Goal: Information Seeking & Learning: Find specific fact

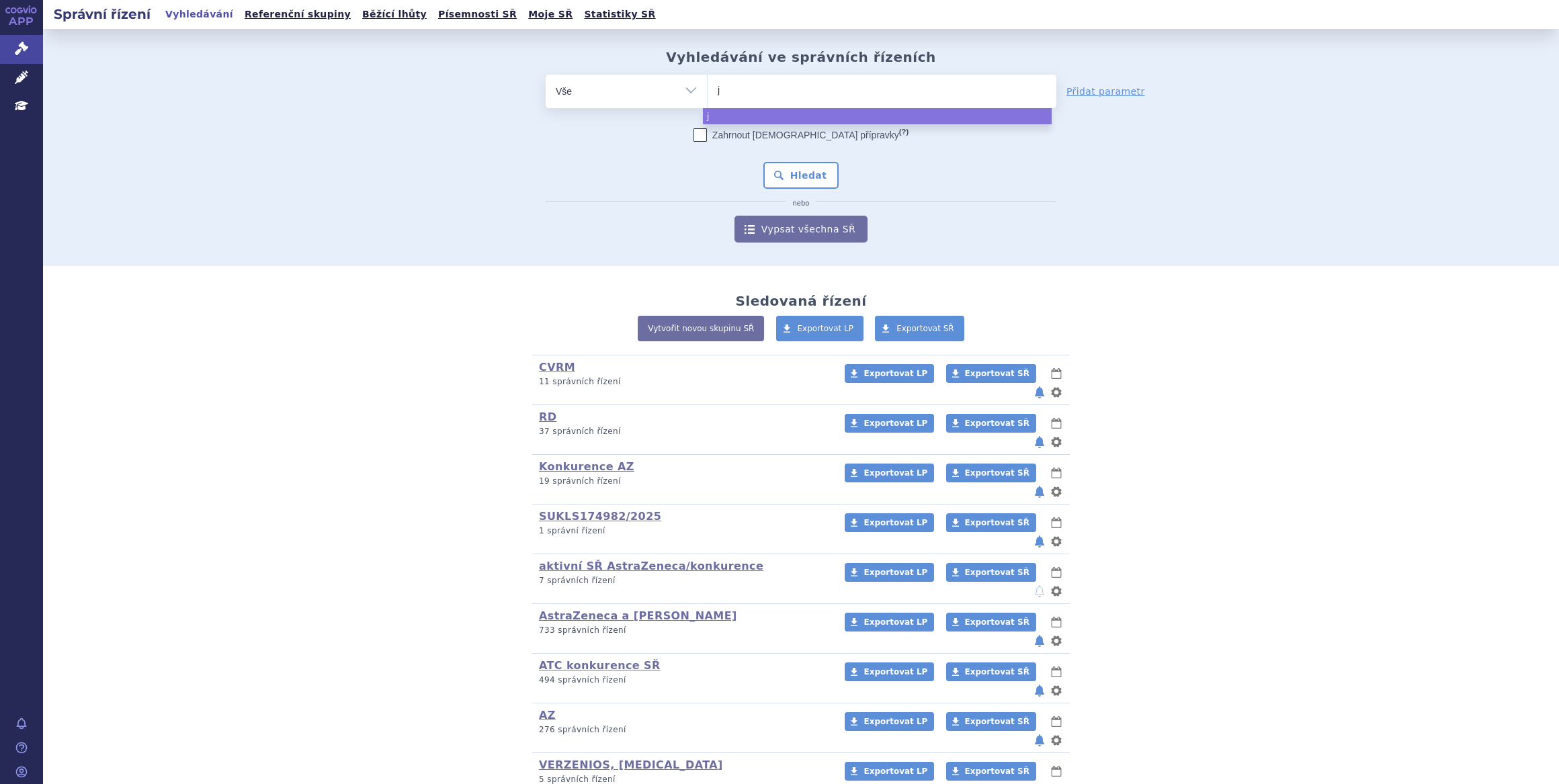
type input "jA"
type input "j"
type input "ja"
type input "jar"
type input "jardia"
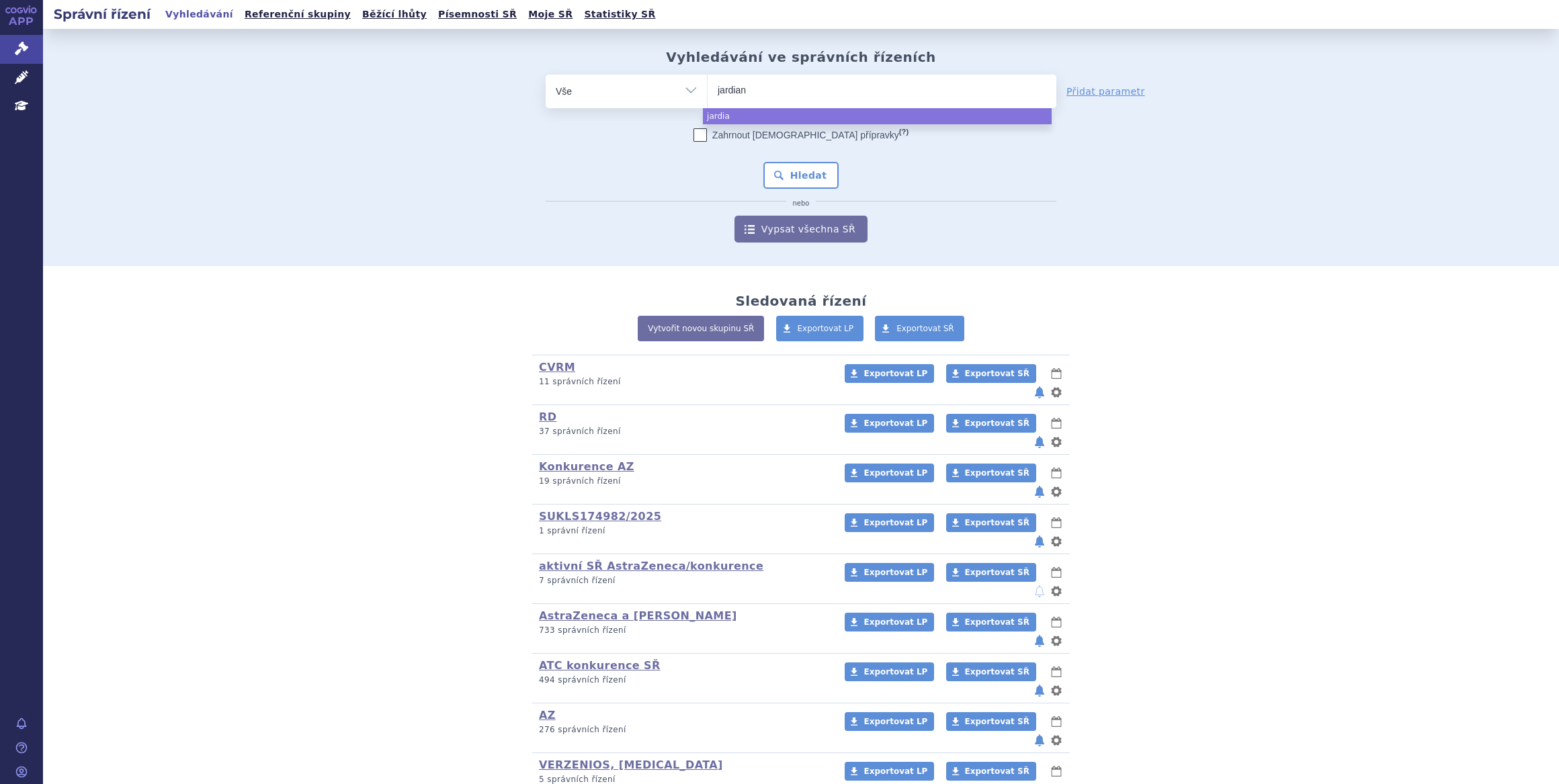
type input "jardianc"
type input "jardiance"
select select "jardiance"
click at [801, 172] on button "Hledat" at bounding box center [801, 175] width 76 height 27
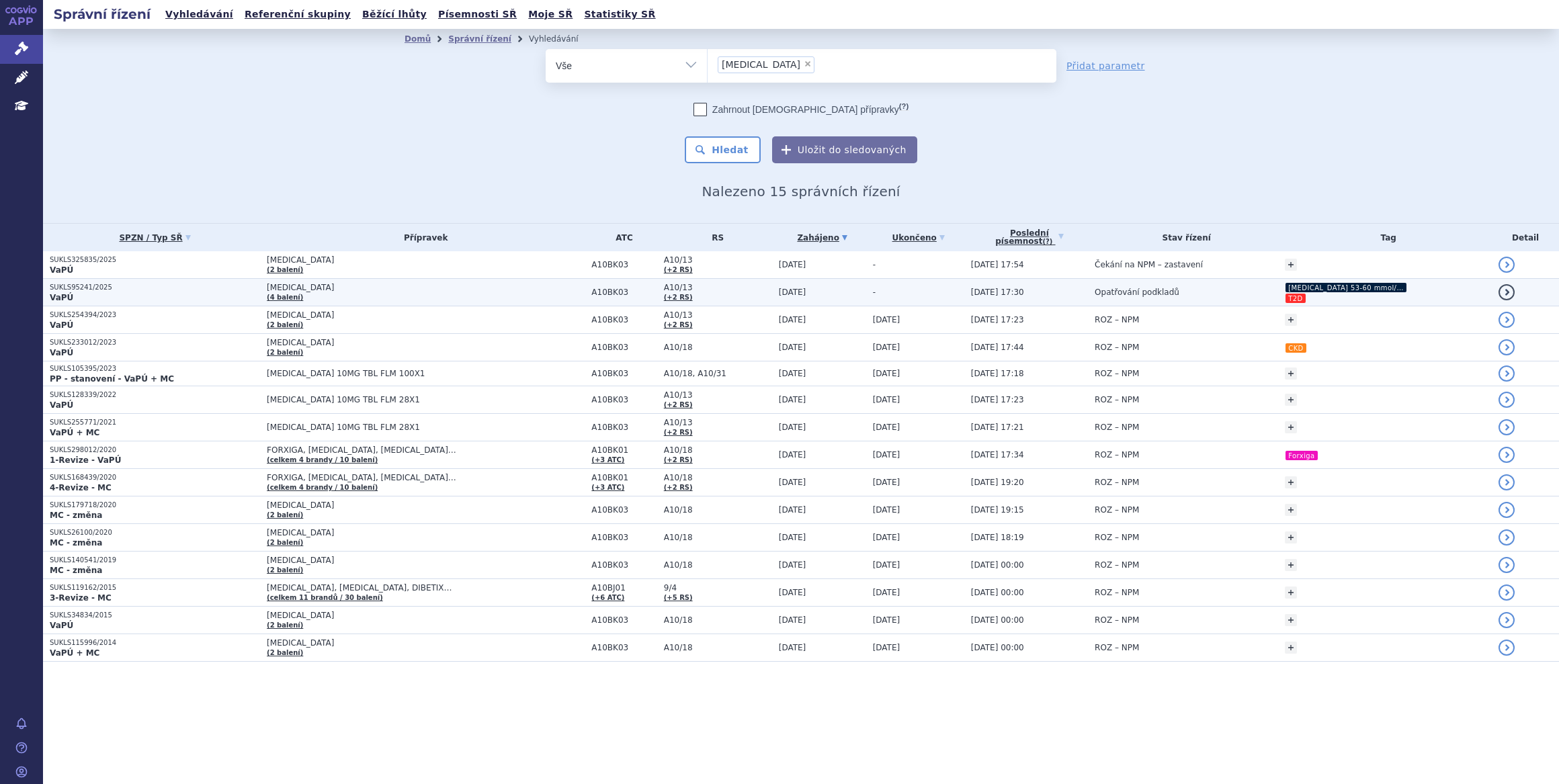
click at [801, 291] on td "[DATE]" at bounding box center [819, 293] width 94 height 27
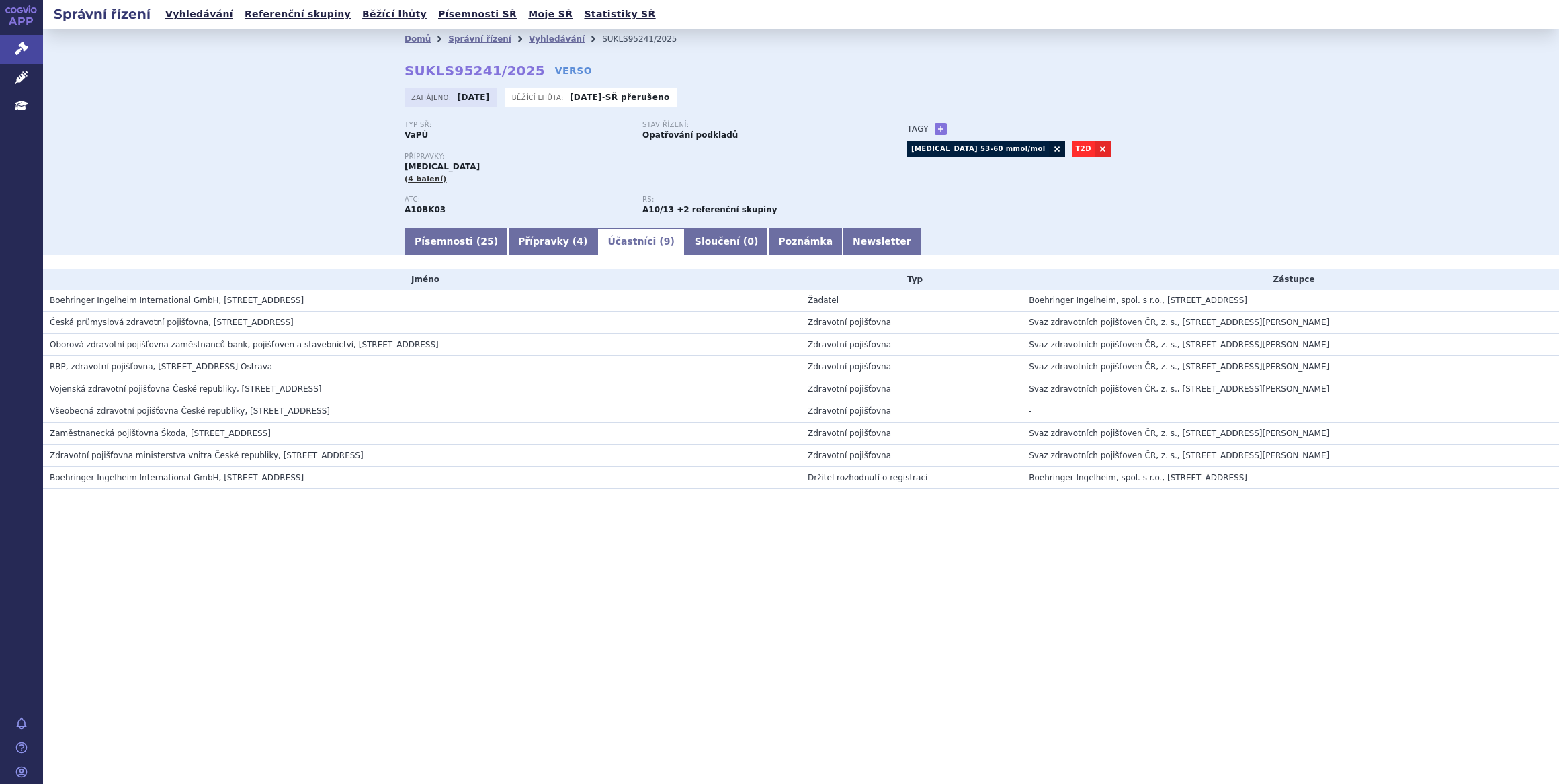
click at [598, 241] on link "Účastníci ( 9 )" at bounding box center [640, 241] width 87 height 27
click at [529, 37] on link "Vyhledávání" at bounding box center [556, 39] width 56 height 10
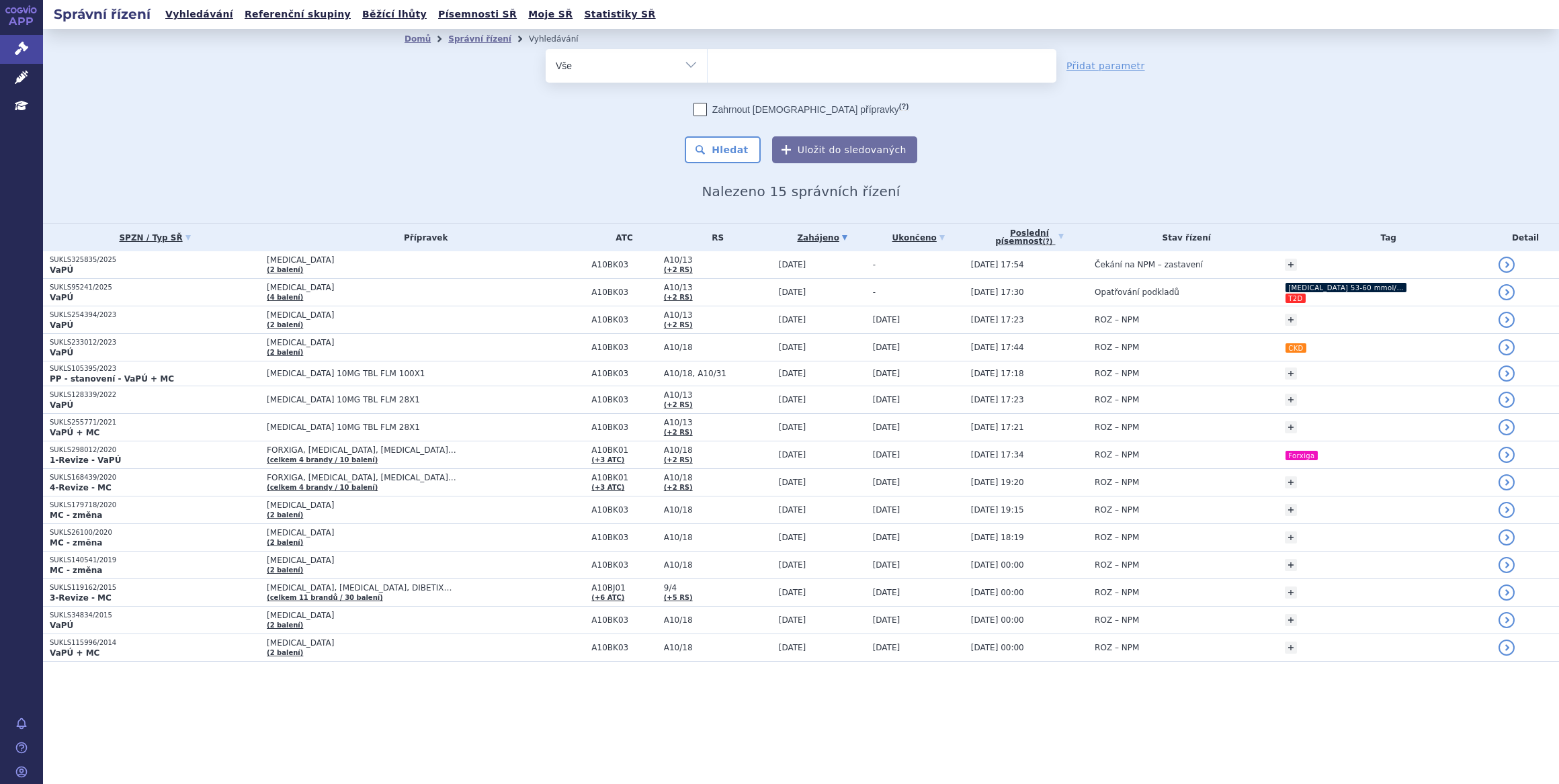
select select
click at [768, 65] on ul at bounding box center [881, 63] width 349 height 28
click at [708, 65] on select "jardiance" at bounding box center [707, 65] width 1 height 34
type input "tr"
type input "tru"
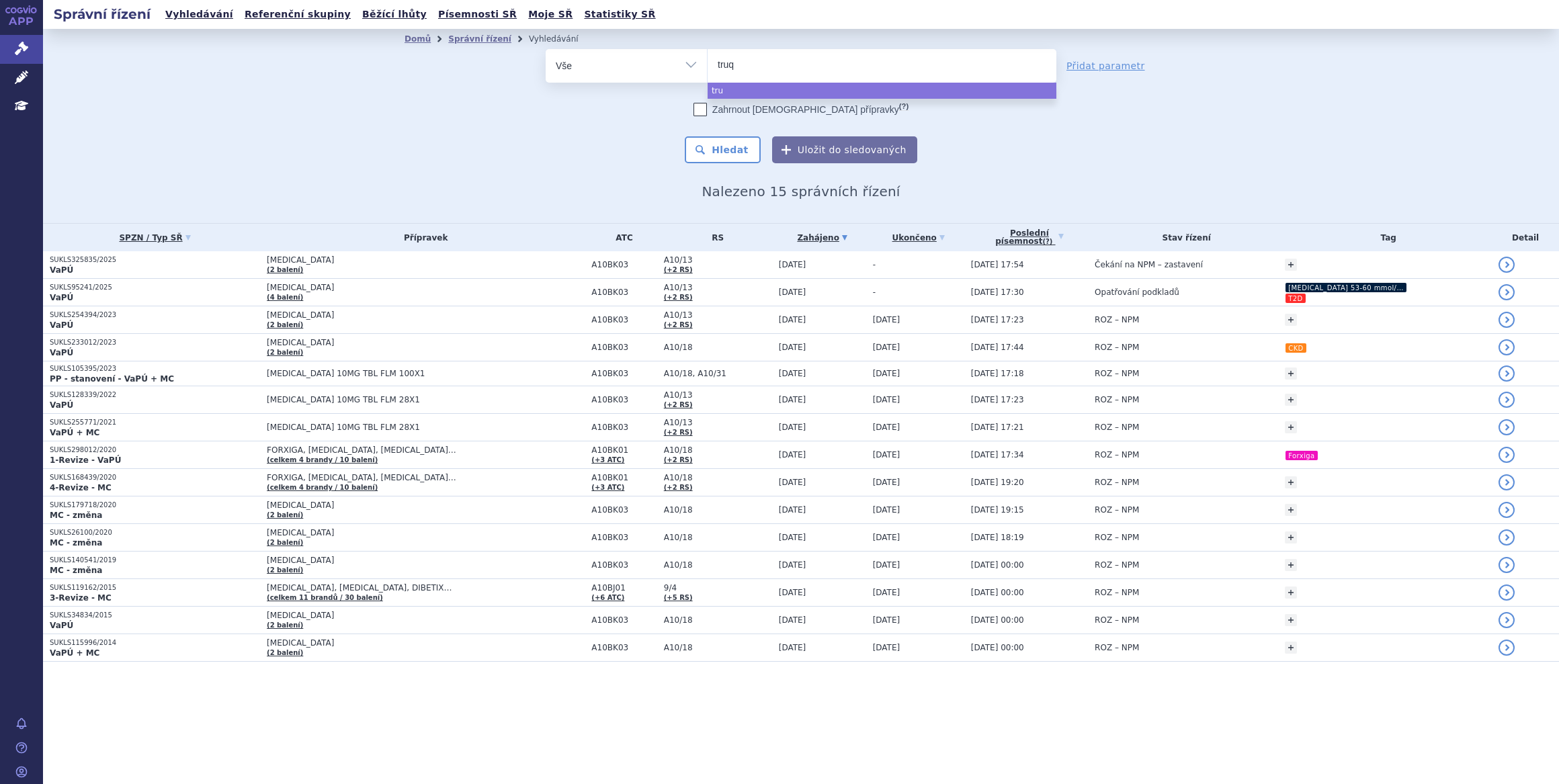
type input "truqa"
type input "truqap"
select select "truqap"
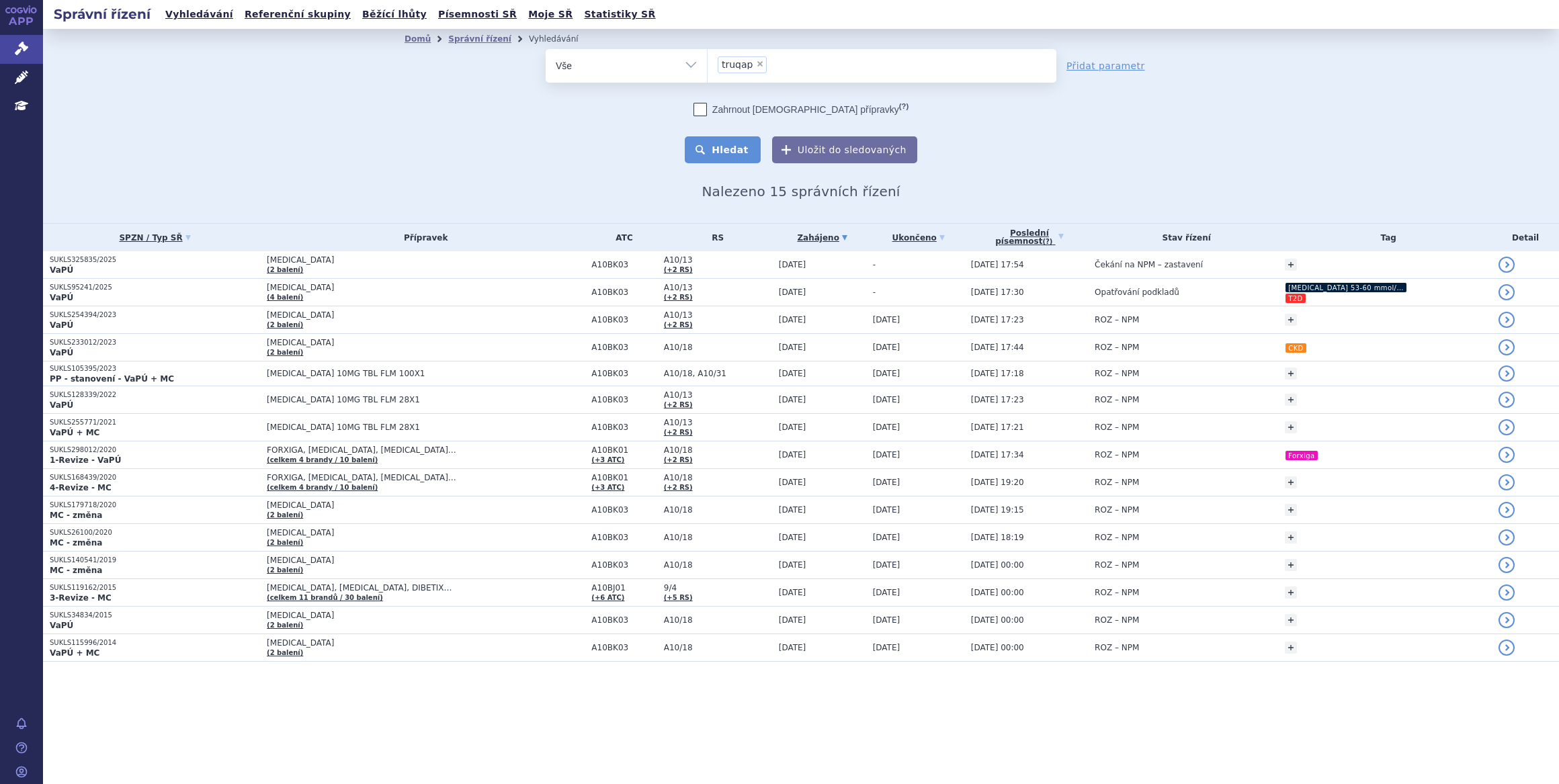
click at [750, 157] on button "Hledat" at bounding box center [723, 150] width 76 height 27
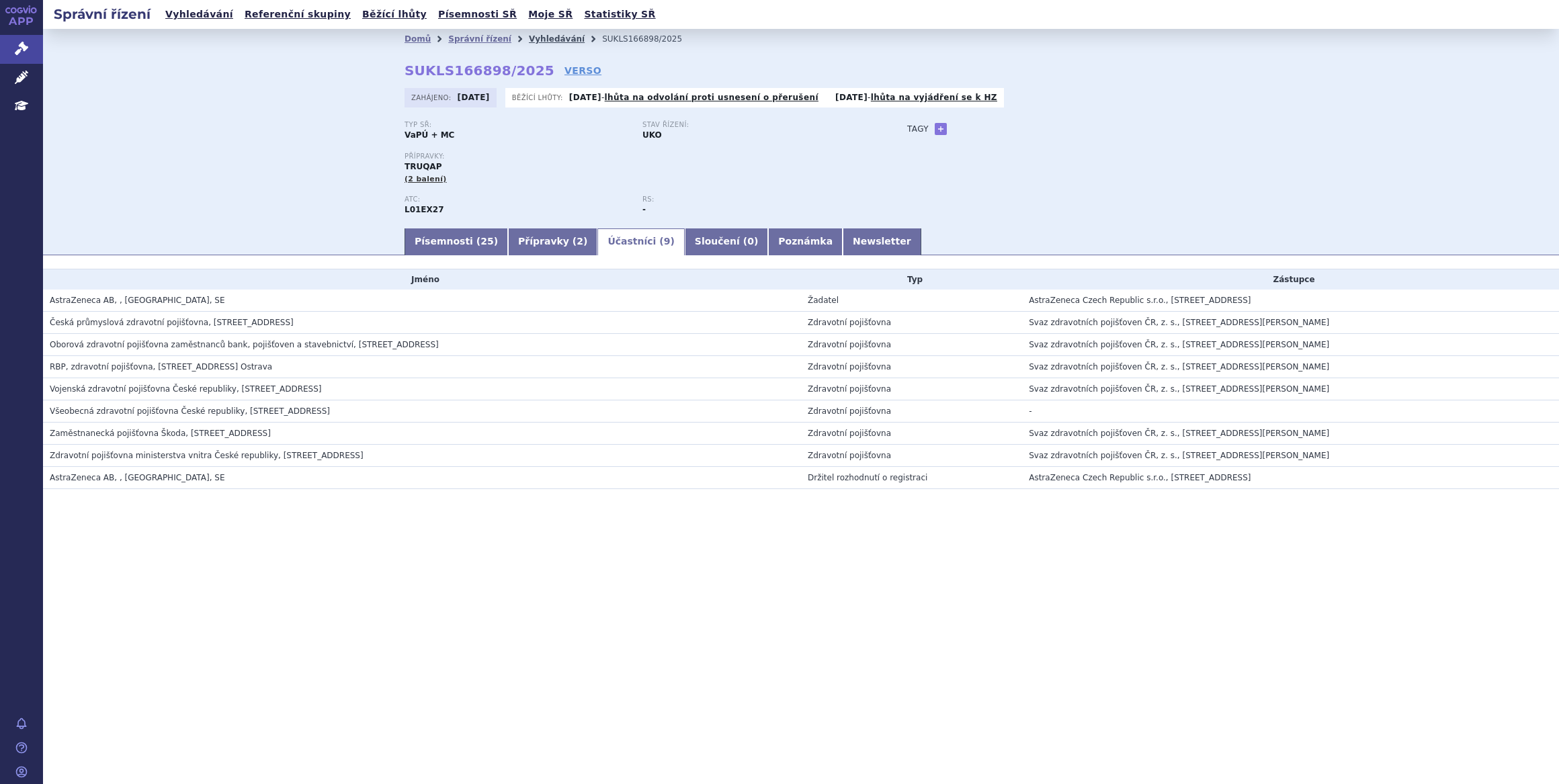
click at [545, 36] on link "Vyhledávání" at bounding box center [556, 39] width 56 height 10
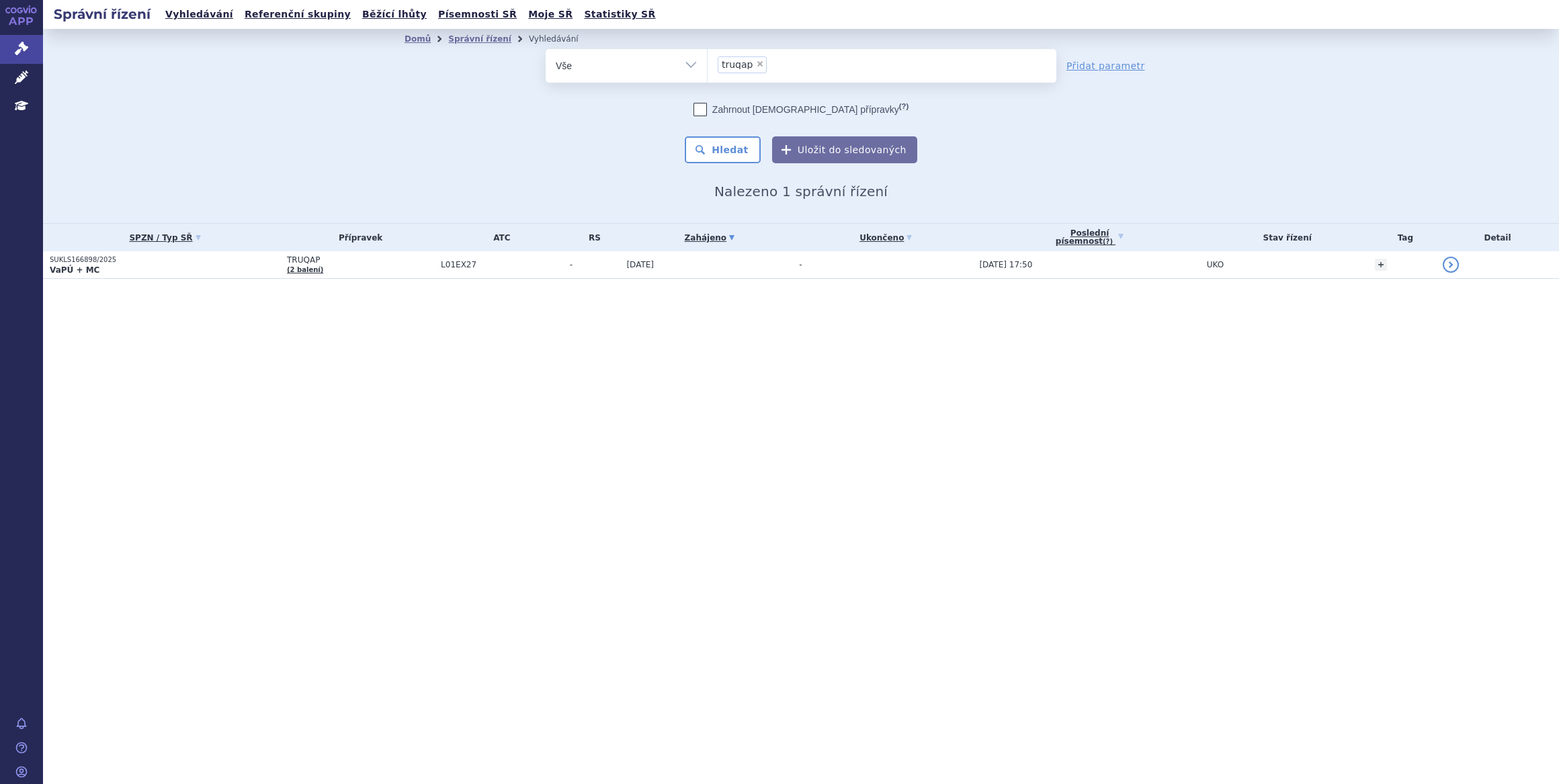
click at [682, 59] on select "Vše Spisová značka Typ SŘ Přípravek/SUKL kód Účastník/Držitel" at bounding box center [626, 64] width 161 height 30
select select "filter-procedure-type"
click at [546, 49] on select "Vše Spisová značka Typ SŘ Přípravek/SUKL kód Účastník/Držitel" at bounding box center [626, 64] width 161 height 30
click at [737, 70] on ul at bounding box center [881, 63] width 349 height 28
click at [708, 70] on select at bounding box center [707, 65] width 1 height 34
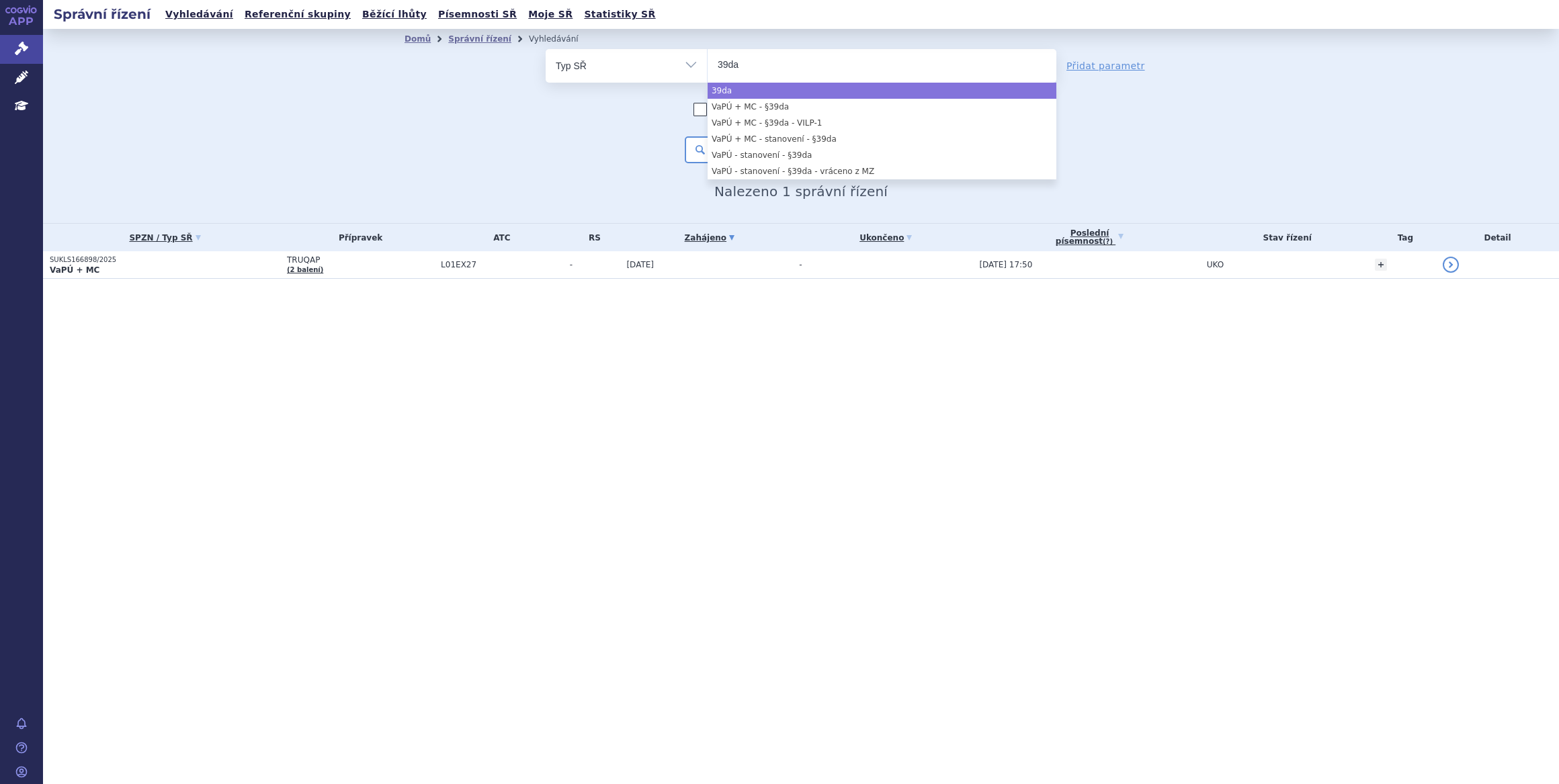
type input "39da"
select select "39da"
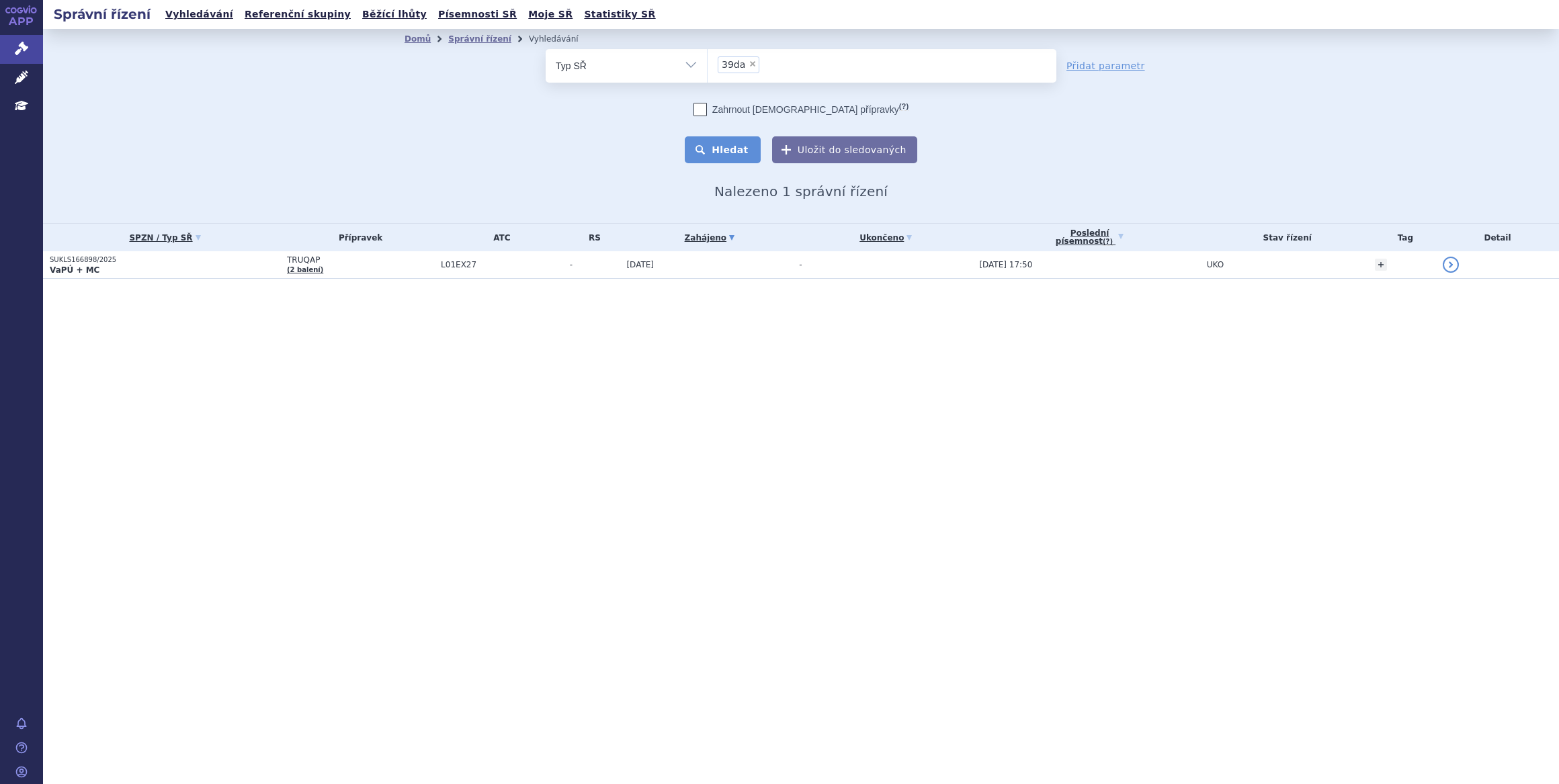
click at [758, 140] on button "Hledat" at bounding box center [723, 150] width 76 height 27
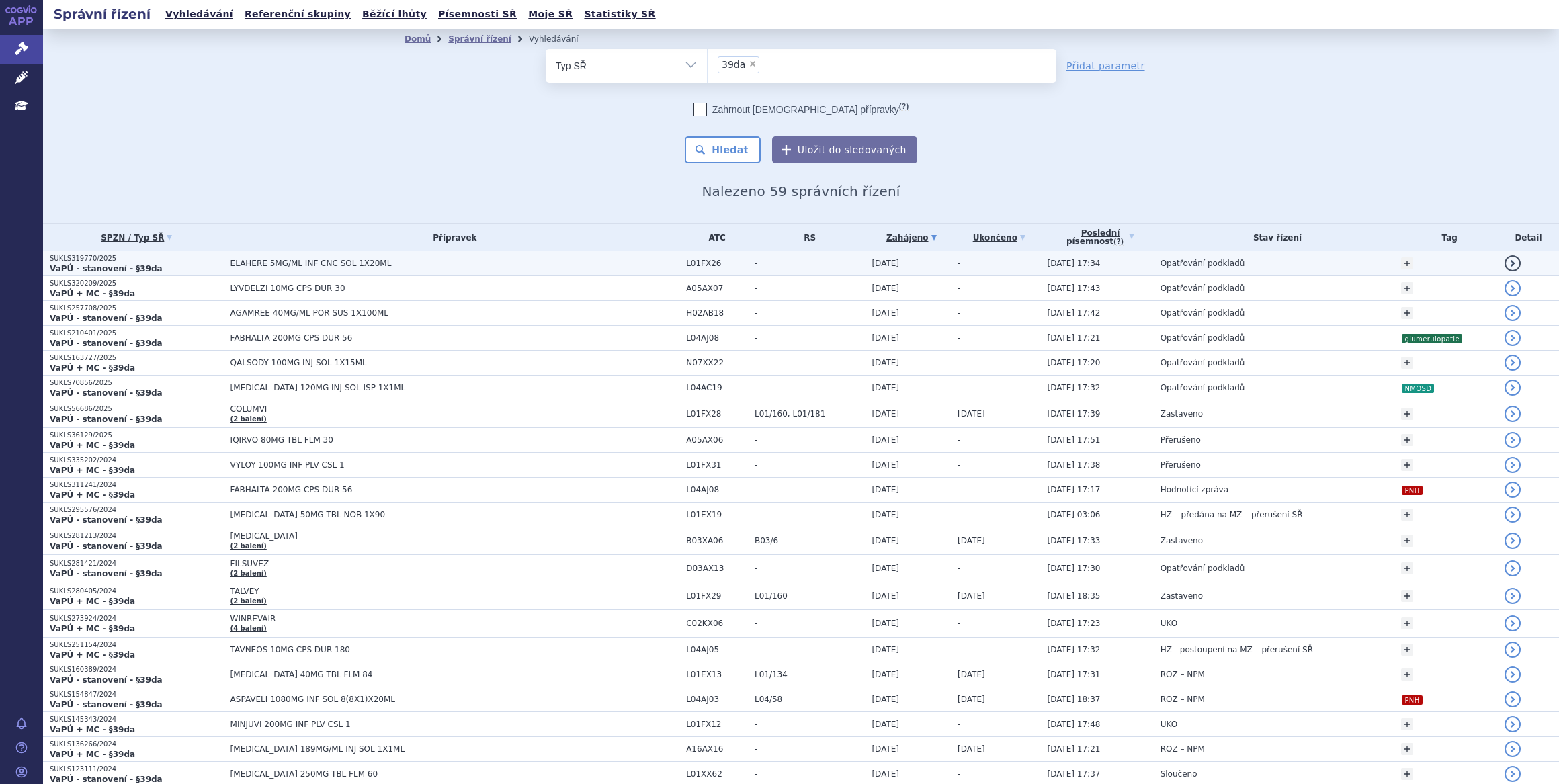
click at [748, 253] on td "-" at bounding box center [806, 263] width 117 height 25
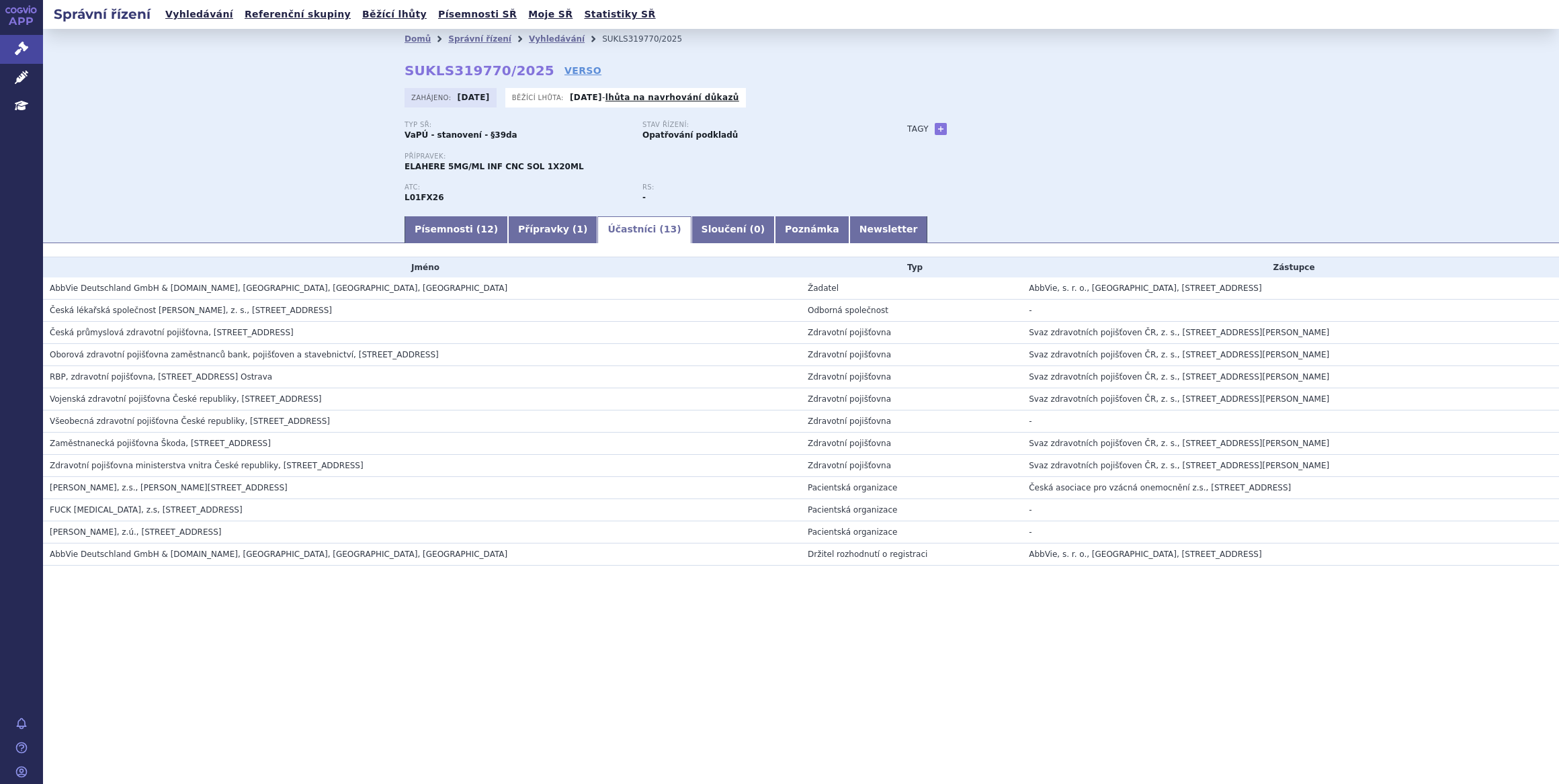
drag, startPoint x: 0, startPoint y: 0, endPoint x: 635, endPoint y: 232, distance: 676.1
click at [664, 232] on span "13" at bounding box center [670, 229] width 13 height 11
